Goal: Information Seeking & Learning: Learn about a topic

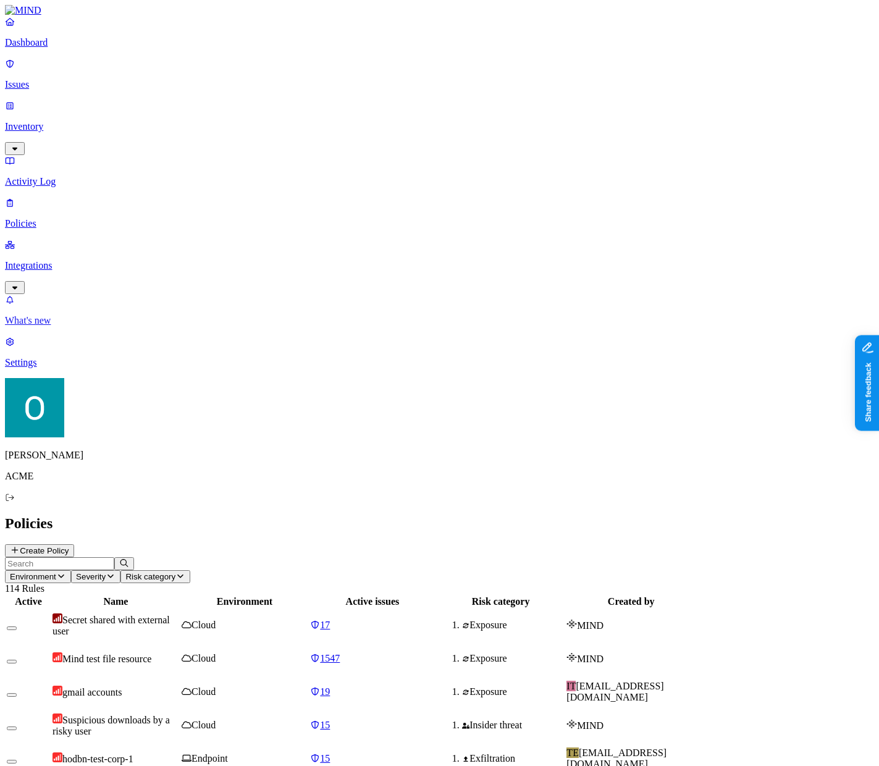
click at [111, 326] on link "What's new" at bounding box center [439, 310] width 869 height 32
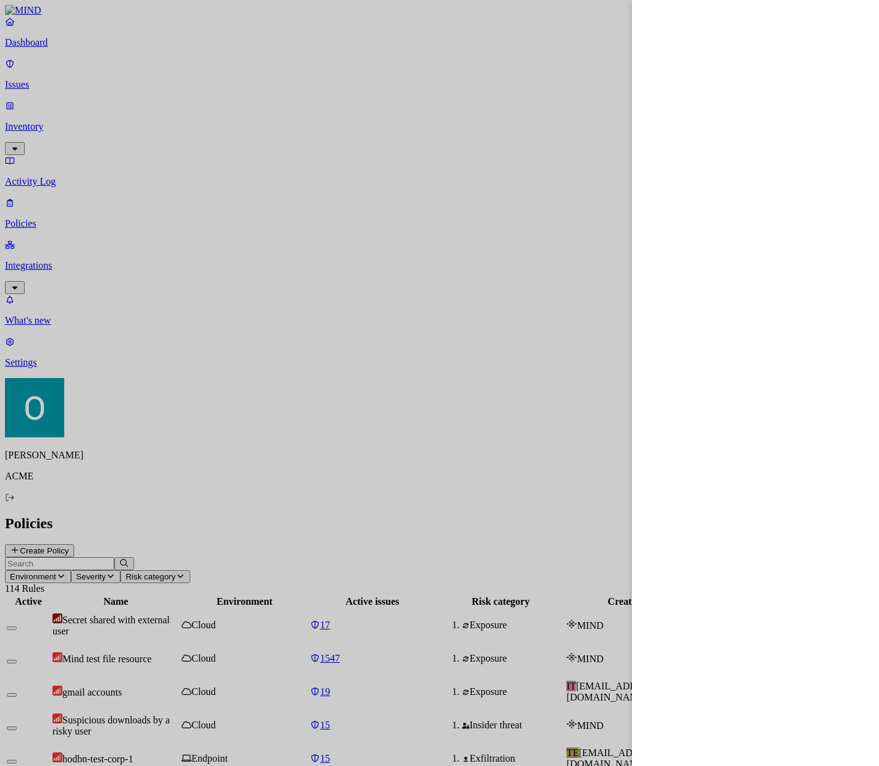
click at [96, 488] on div at bounding box center [439, 383] width 879 height 766
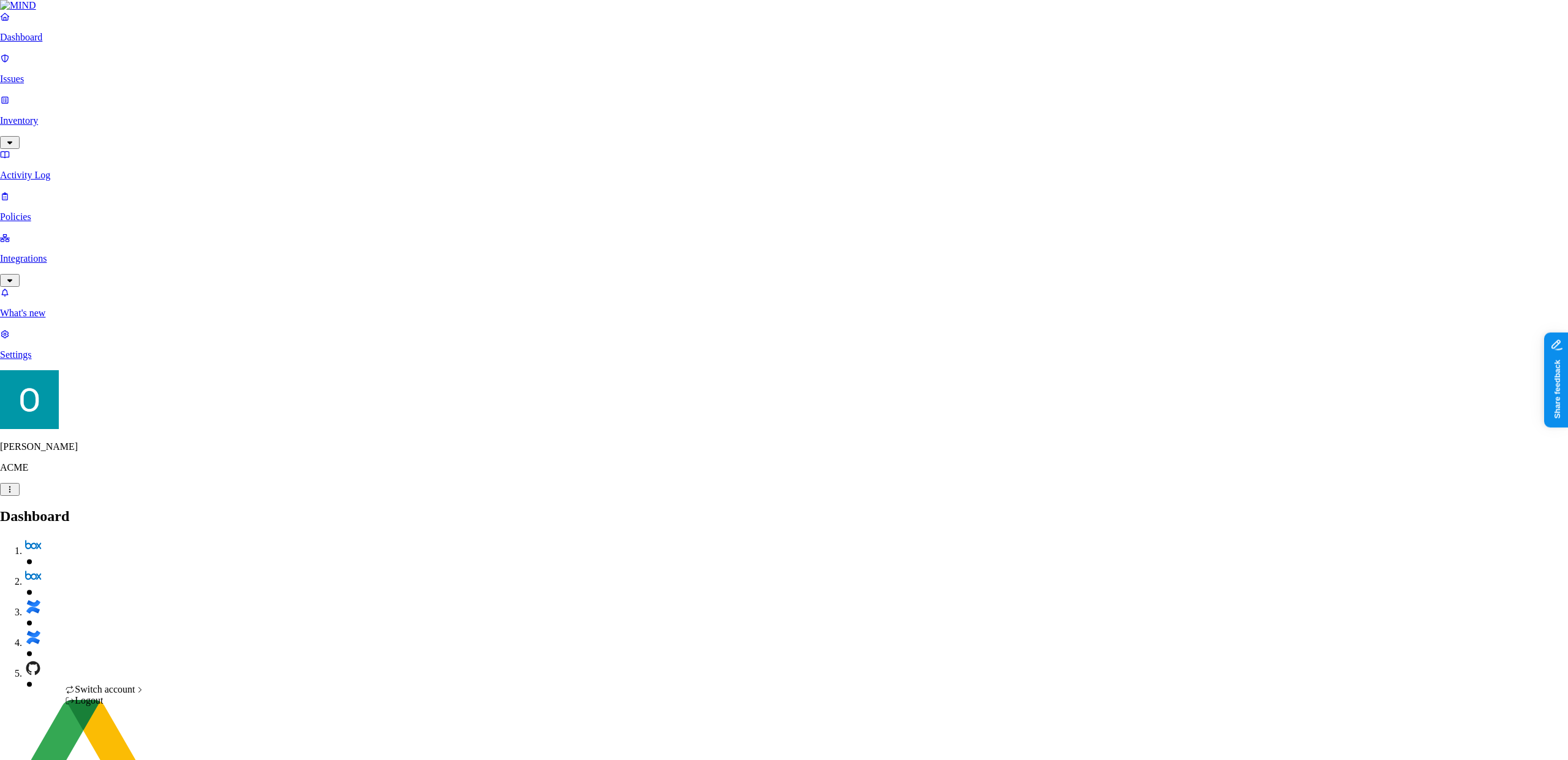
click at [113, 695] on span "Switch account" at bounding box center [104, 689] width 60 height 10
click at [193, 707] on span "CloudBees" at bounding box center [186, 702] width 43 height 10
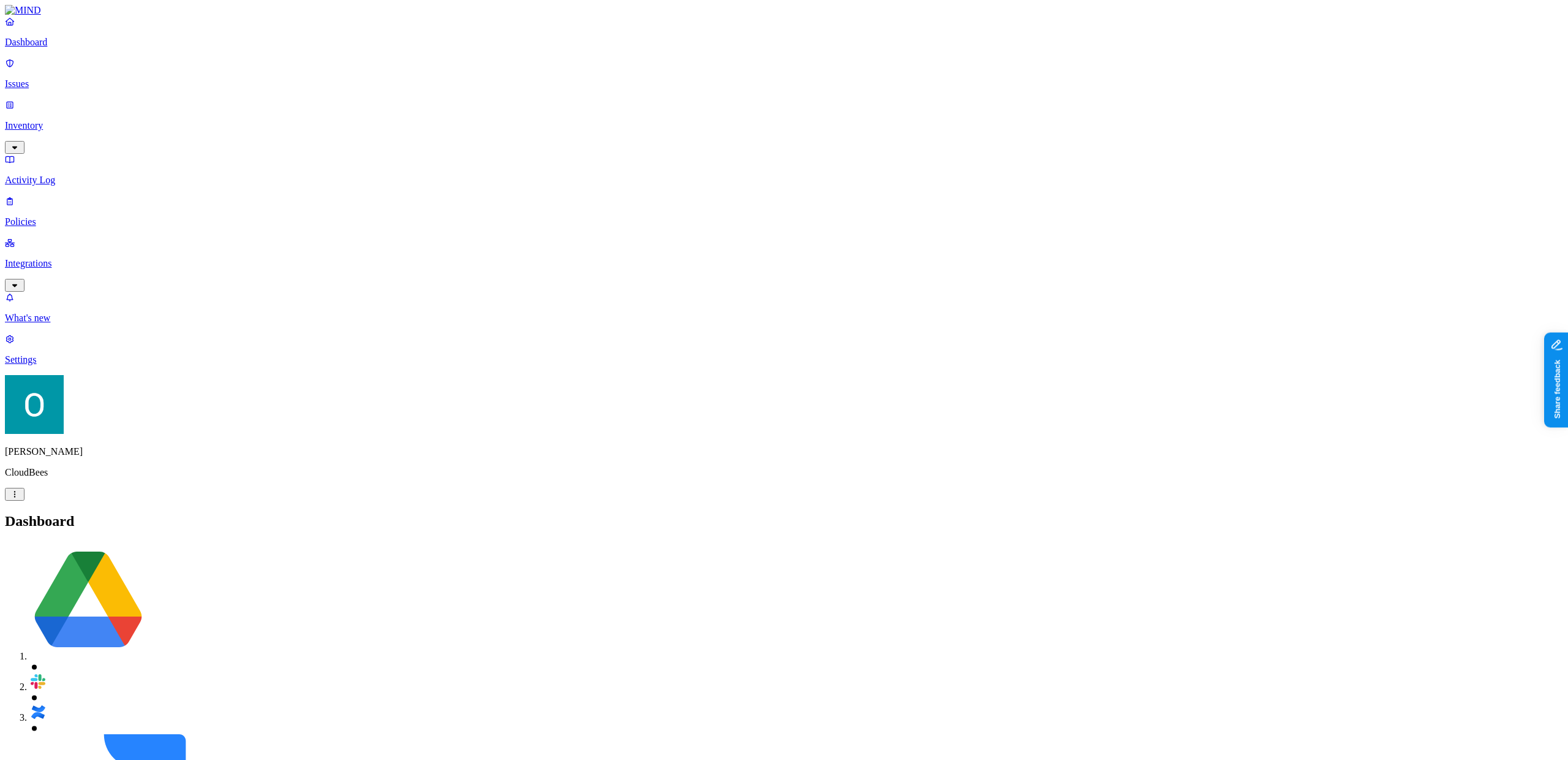
click at [54, 78] on p "Issues" at bounding box center [784, 83] width 1558 height 11
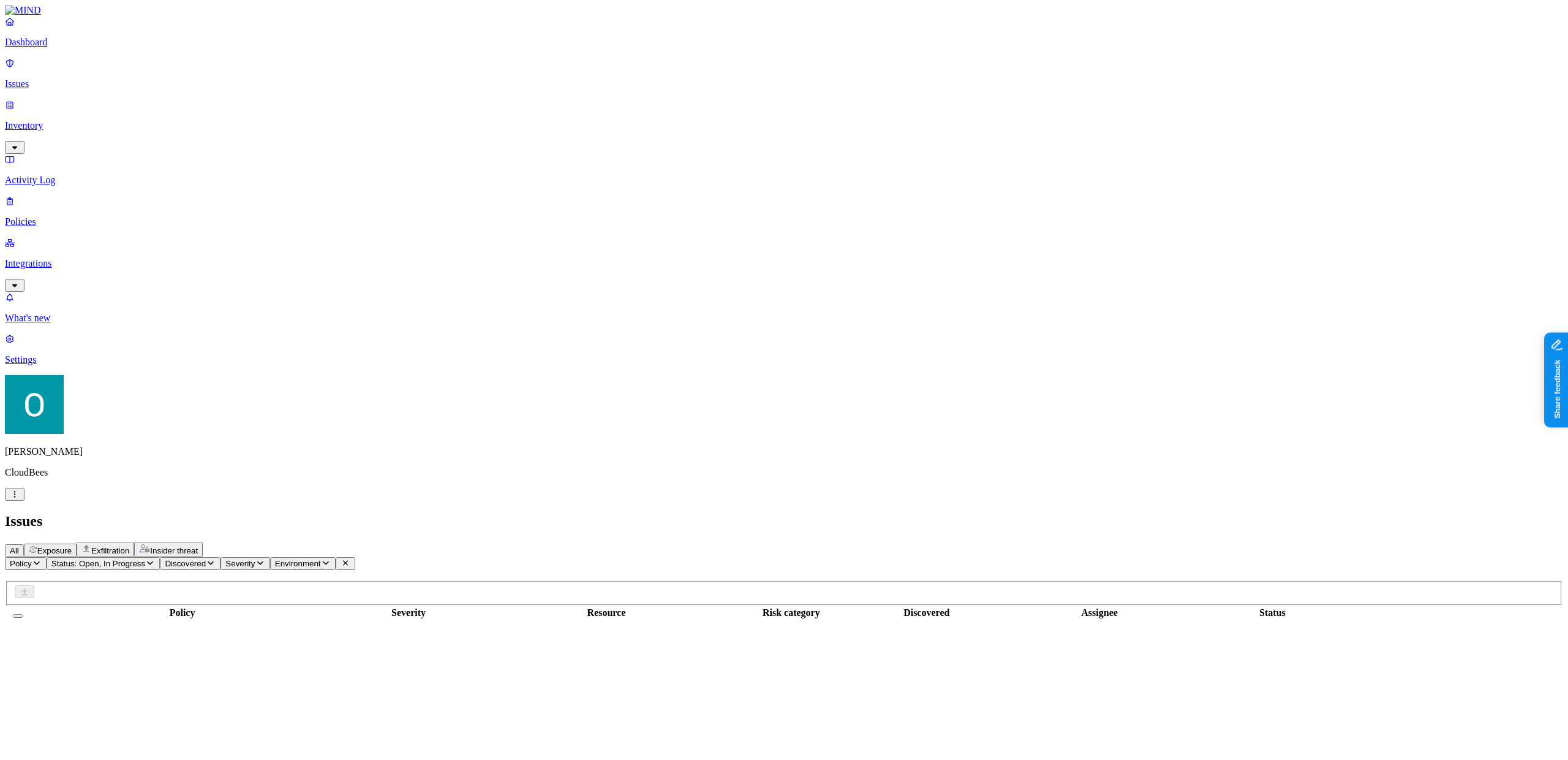
click at [129, 546] on span "Exfiltration" at bounding box center [110, 550] width 38 height 9
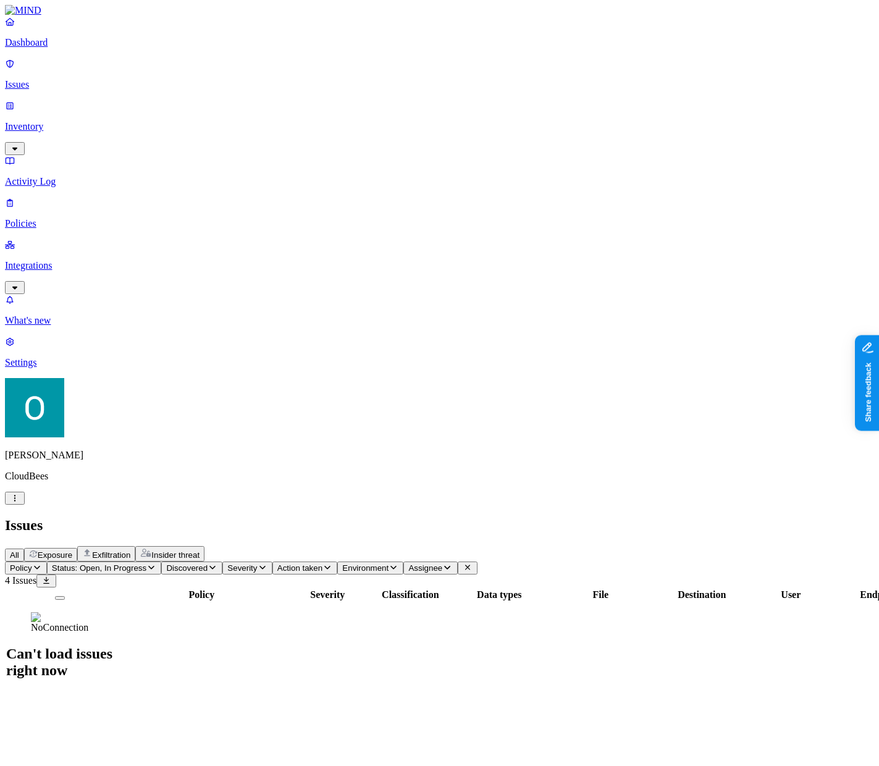
click at [146, 563] on span "Status: Open, In Progress" at bounding box center [99, 567] width 94 height 9
click at [243, 119] on span "Open" at bounding box center [235, 124] width 22 height 10
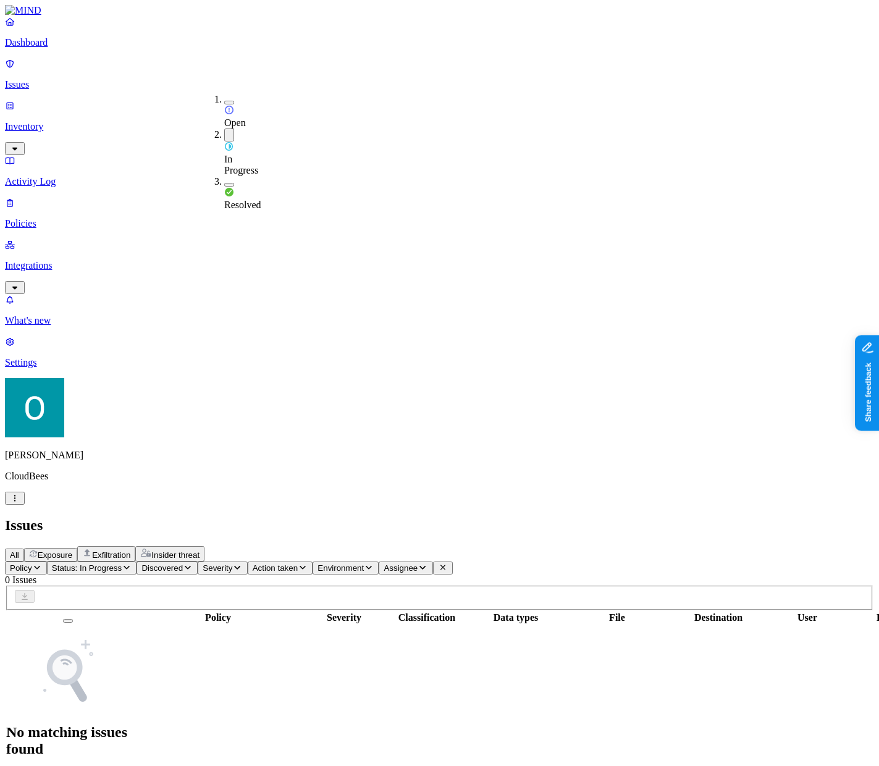
click at [224, 128] on button "button" at bounding box center [229, 134] width 10 height 13
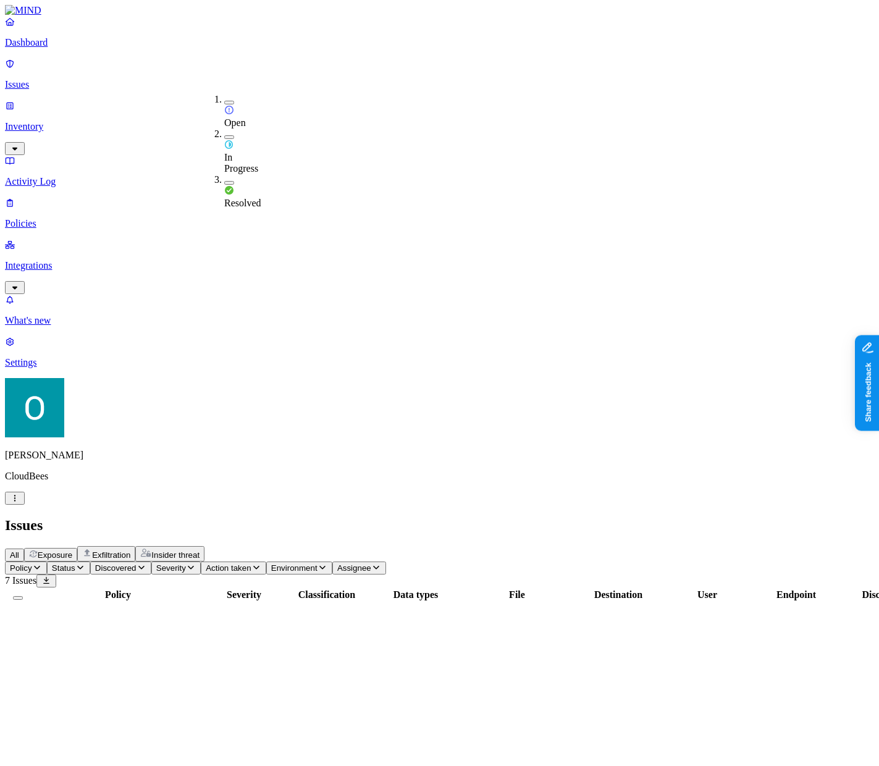
click at [72, 550] on span "Exposure" at bounding box center [55, 554] width 35 height 9
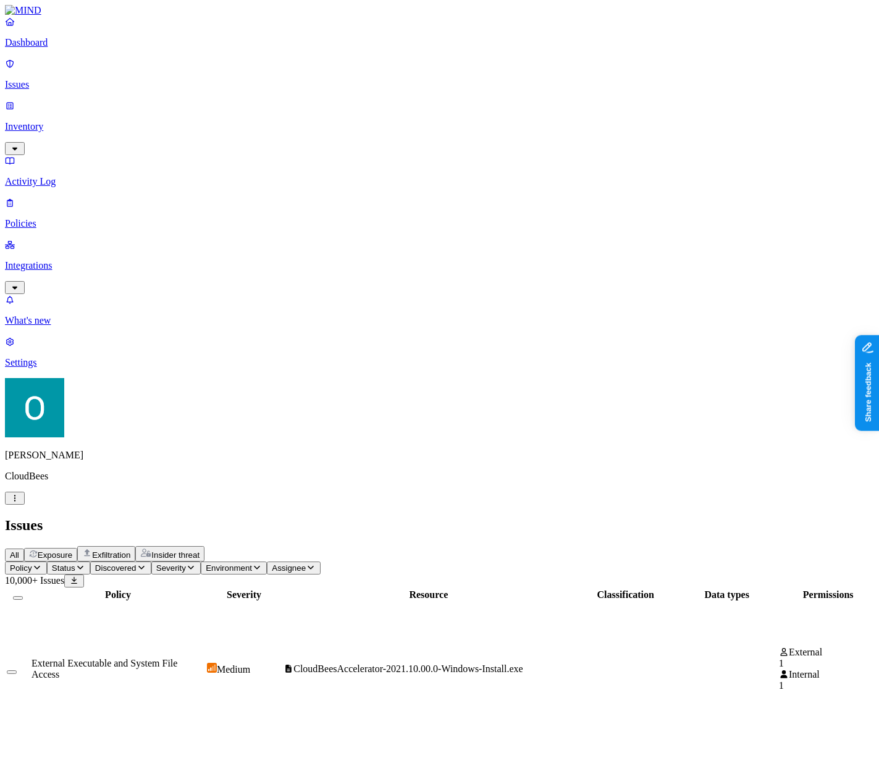
click at [130, 550] on span "Exfiltration" at bounding box center [111, 554] width 38 height 9
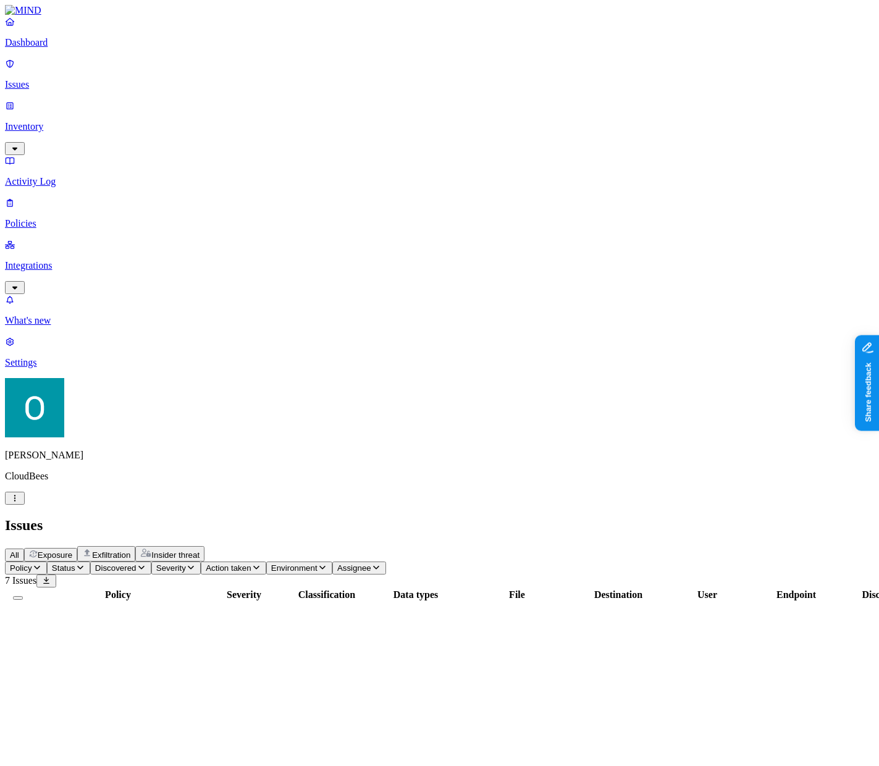
click at [240, 546] on div "All Exposure Exfiltration Insider threat" at bounding box center [439, 553] width 869 height 15
click at [77, 548] on button "Exposure" at bounding box center [50, 555] width 53 height 14
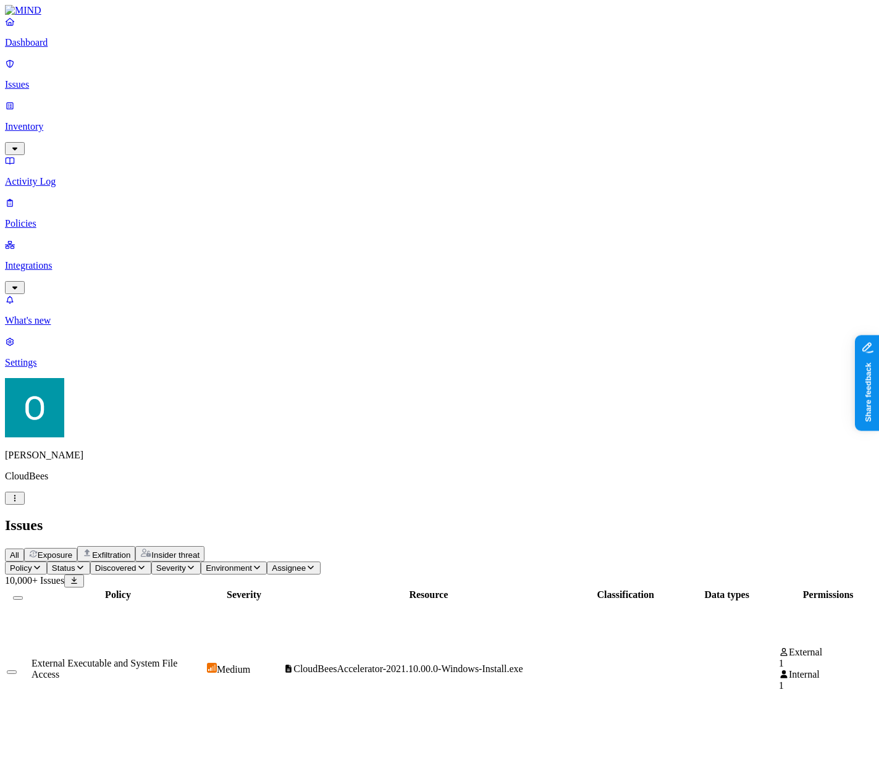
click at [130, 550] on span "Exfiltration" at bounding box center [111, 554] width 38 height 9
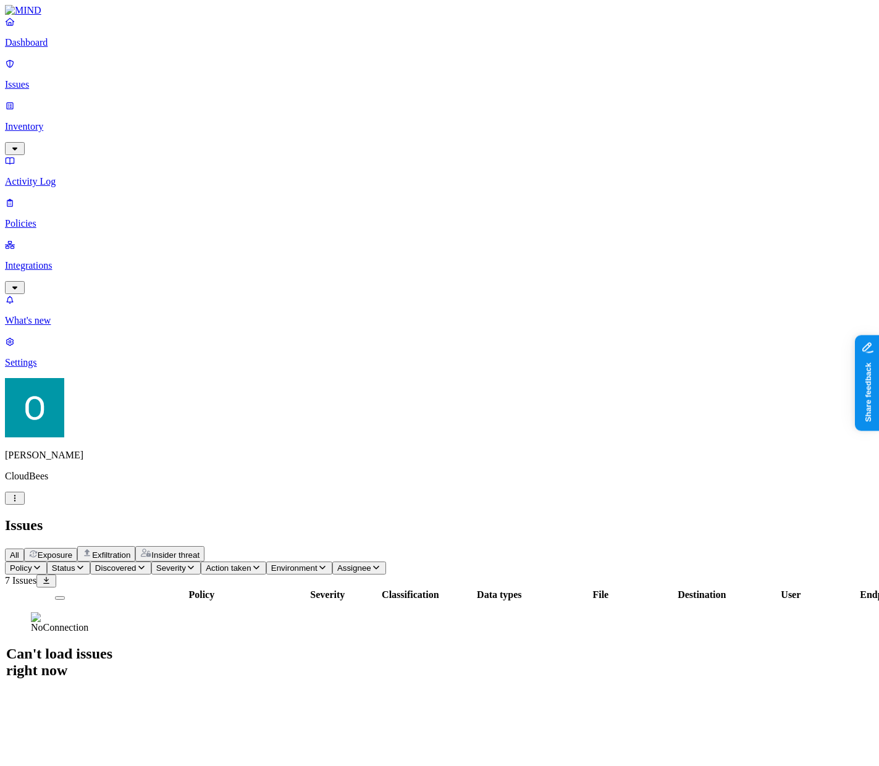
click at [72, 550] on span "Exposure" at bounding box center [55, 554] width 35 height 9
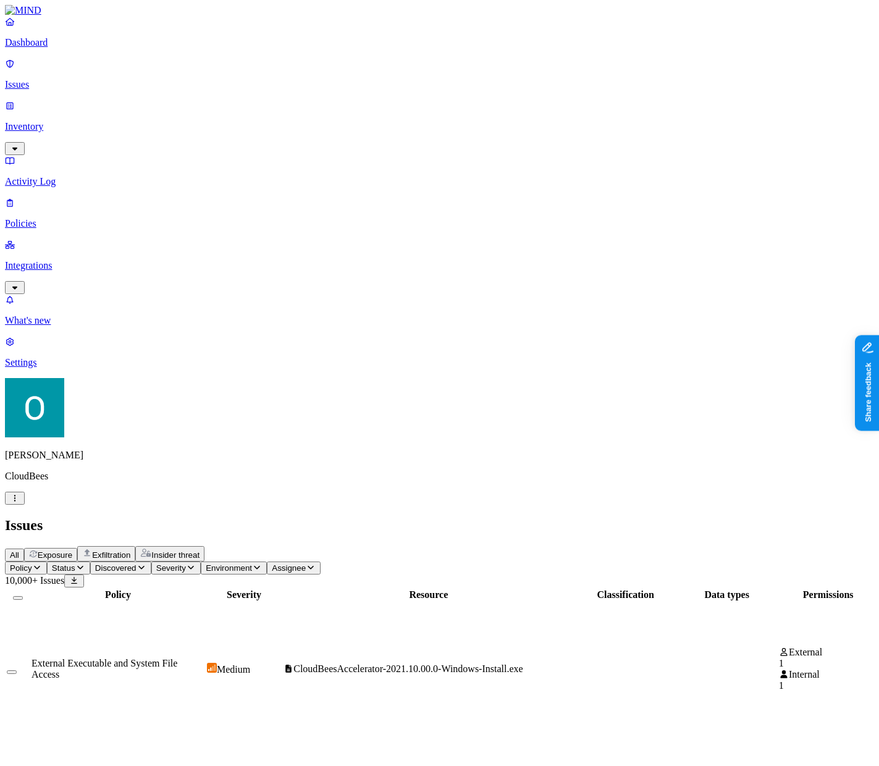
click at [130, 550] on span "Exfiltration" at bounding box center [111, 554] width 38 height 9
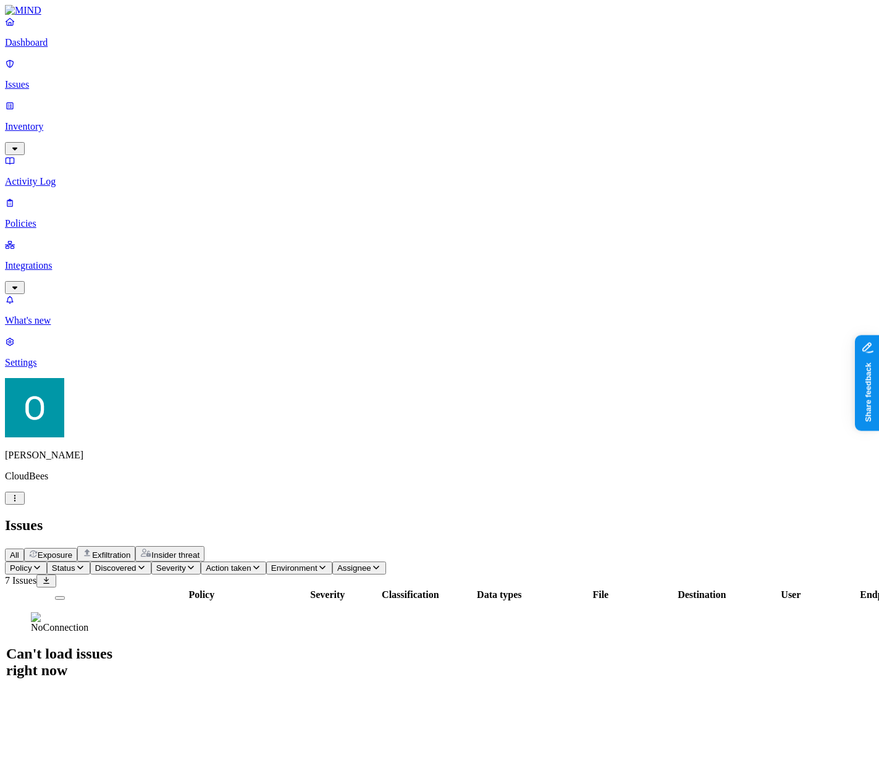
click at [77, 548] on button "Exposure" at bounding box center [50, 555] width 53 height 14
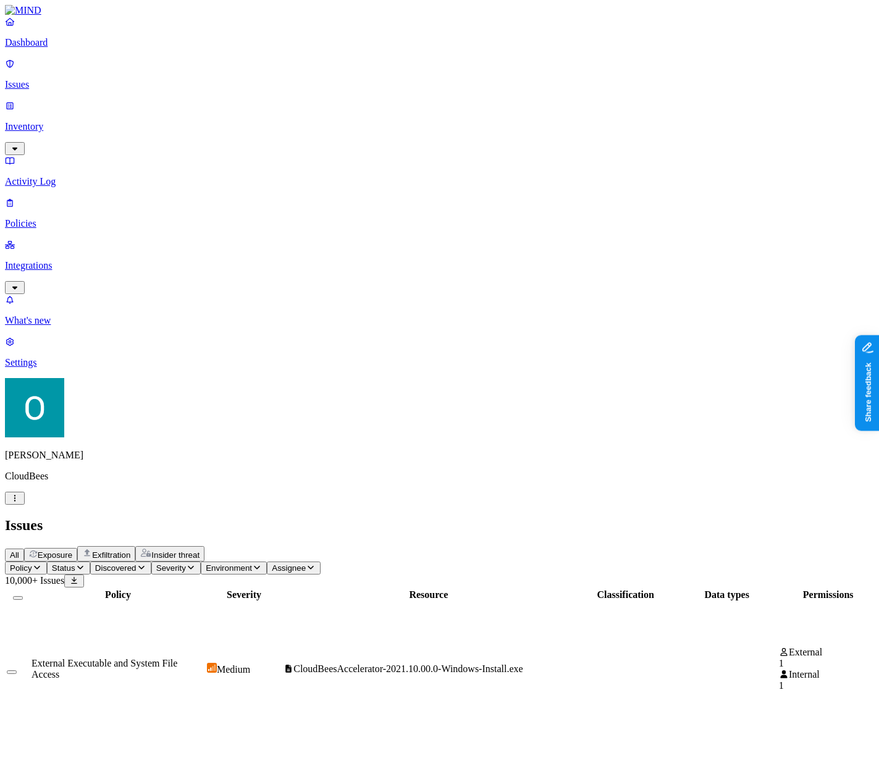
click at [85, 563] on icon "button" at bounding box center [80, 567] width 10 height 8
click at [224, 101] on button "button" at bounding box center [229, 103] width 10 height 4
click at [224, 183] on button "button" at bounding box center [229, 185] width 10 height 4
click at [400, 546] on div "All Exposure Exfiltration Insider threat" at bounding box center [439, 553] width 869 height 15
